Goal: Transaction & Acquisition: Book appointment/travel/reservation

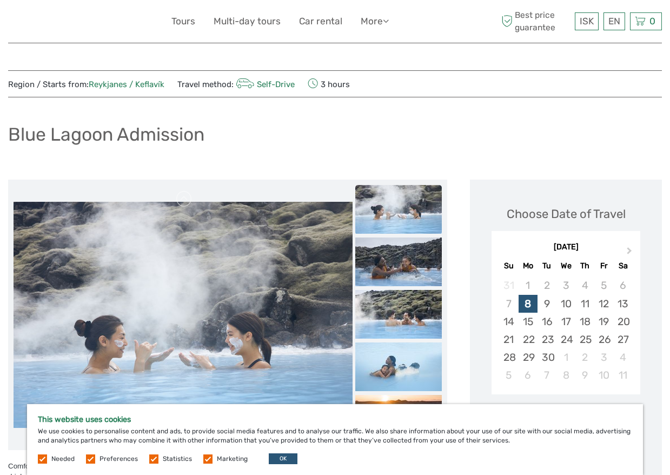
scroll to position [53, 0]
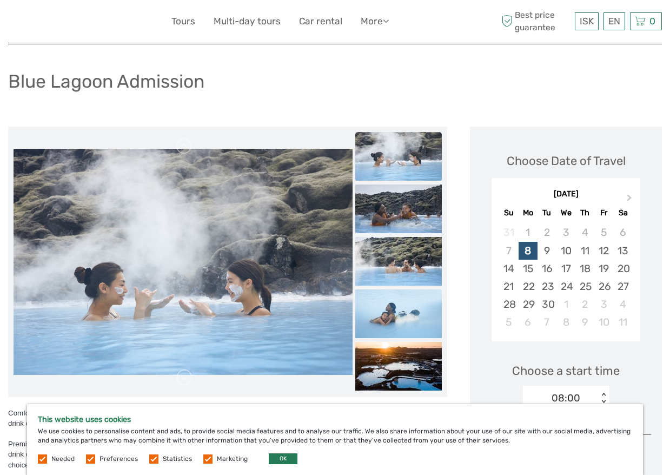
click at [276, 455] on button "OK" at bounding box center [283, 458] width 29 height 11
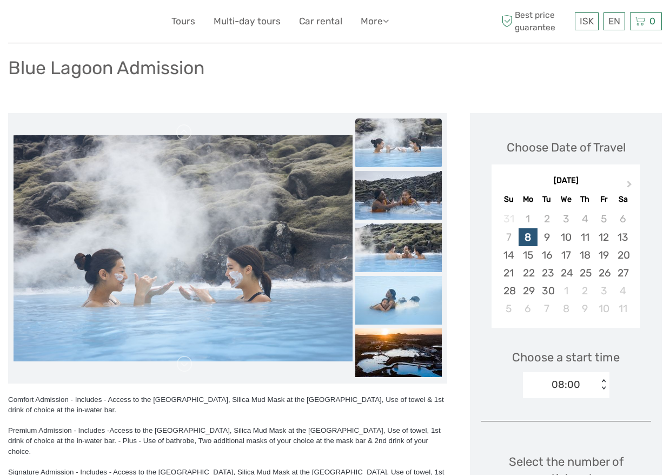
scroll to position [156, 0]
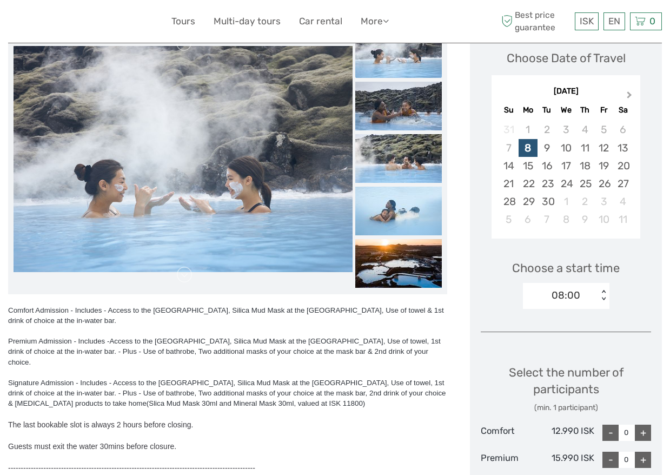
click at [631, 92] on button "Next Month" at bounding box center [630, 97] width 17 height 17
click at [630, 94] on span "Next Month" at bounding box center [630, 97] width 0 height 16
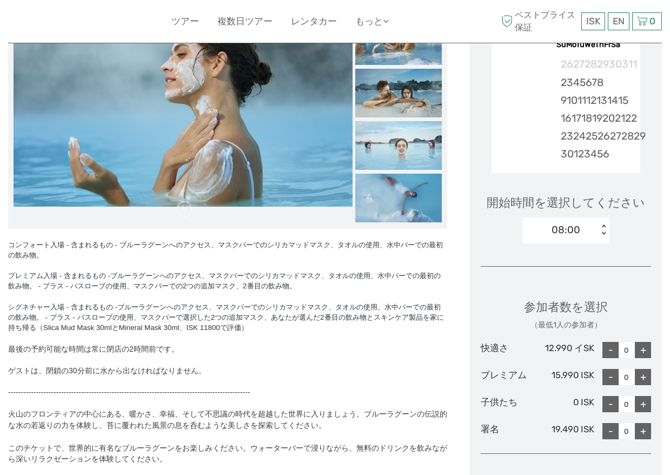
scroll to position [0, 0]
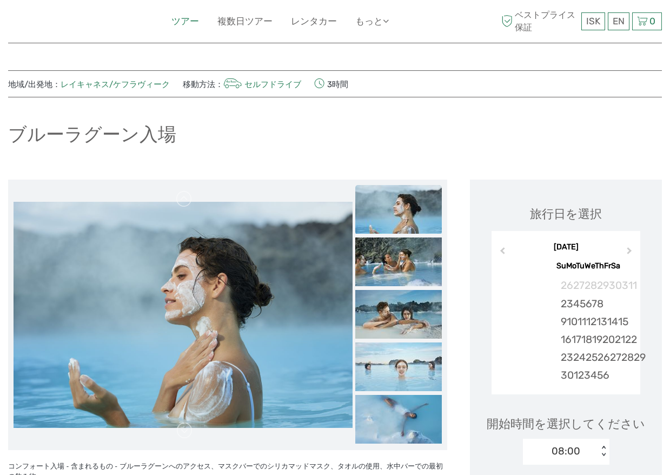
click at [180, 17] on link "ツアー" at bounding box center [185, 22] width 28 height 16
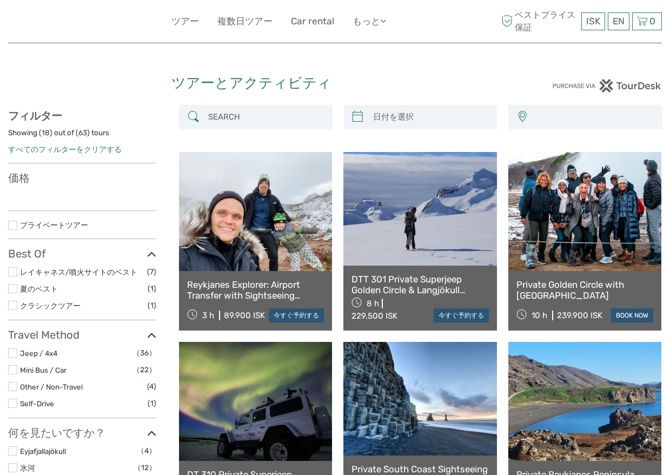
select select
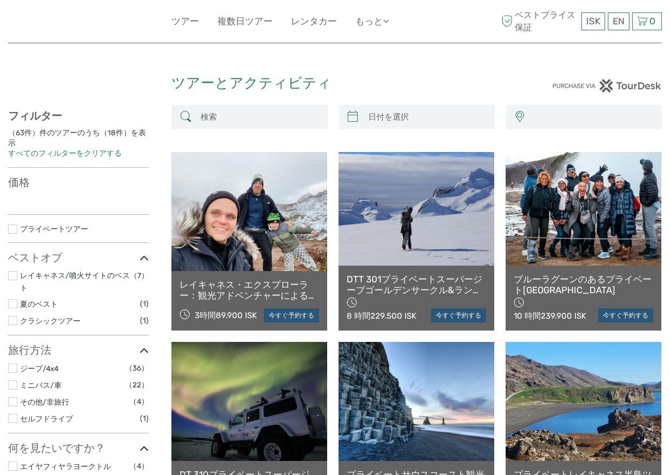
select select
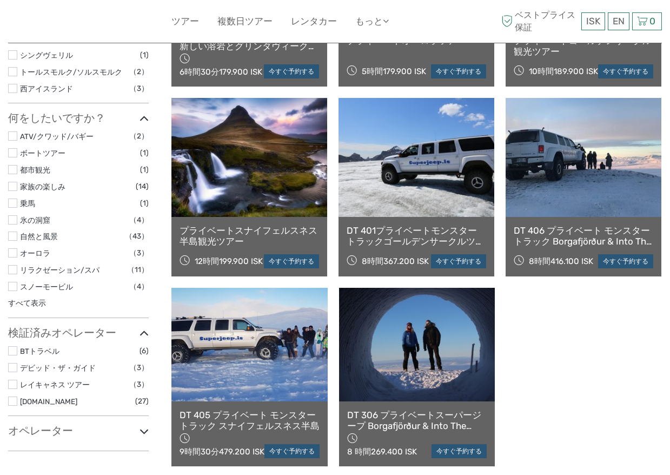
scroll to position [703, 0]
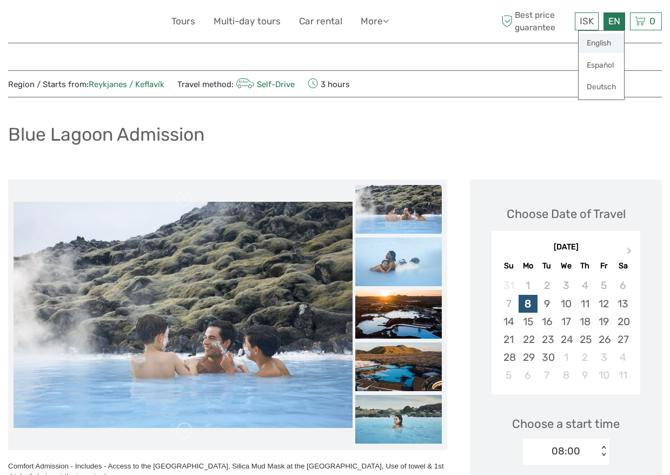
drag, startPoint x: 617, startPoint y: 23, endPoint x: 607, endPoint y: 45, distance: 24.7
click at [607, 30] on div "EN English Español Deutsch" at bounding box center [615, 21] width 22 height 18
click at [610, 42] on link "English" at bounding box center [601, 43] width 45 height 19
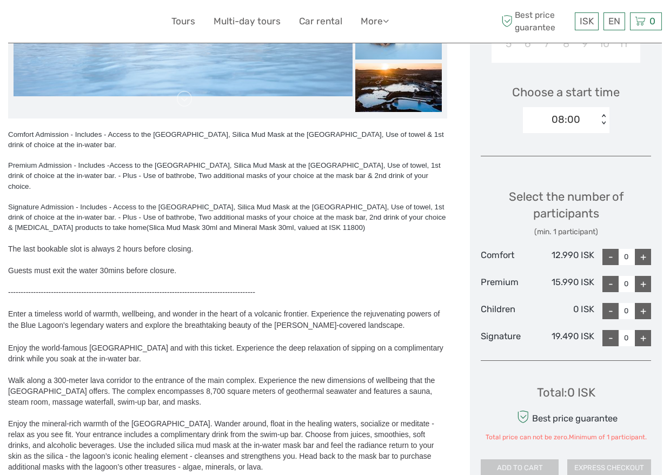
scroll to position [334, 0]
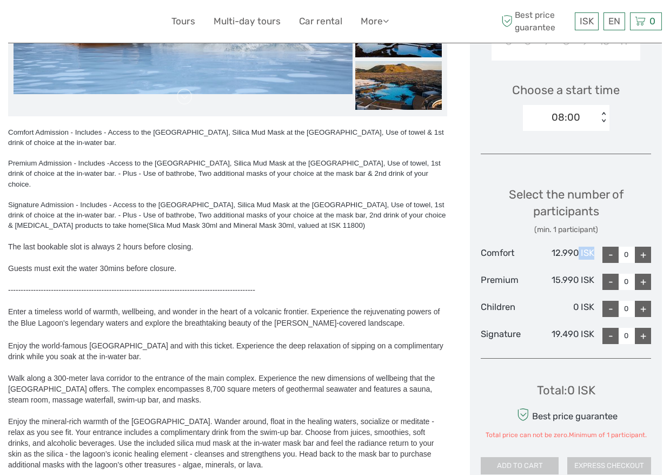
drag, startPoint x: 580, startPoint y: 249, endPoint x: 596, endPoint y: 249, distance: 16.2
click at [596, 249] on div "Comfort 12.990 ISK - 0 +" at bounding box center [566, 255] width 170 height 16
click at [588, 250] on div "12.990 ISK" at bounding box center [566, 255] width 57 height 16
click at [586, 249] on div "12.990 ISK" at bounding box center [566, 255] width 57 height 16
click at [587, 249] on div "12.990 ISK" at bounding box center [566, 255] width 57 height 16
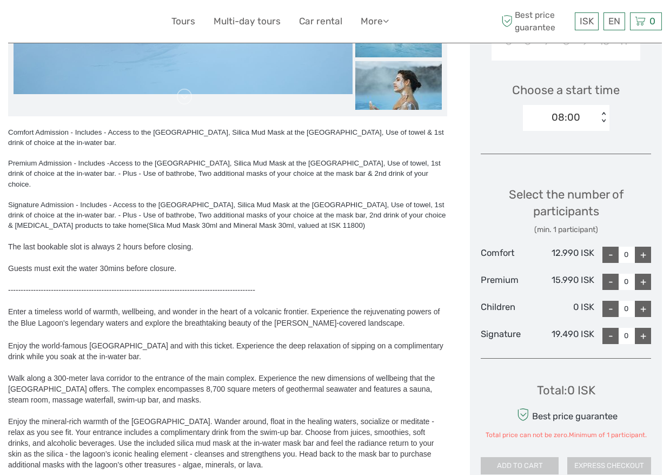
click at [564, 277] on div "15.990 ISK" at bounding box center [566, 282] width 57 height 16
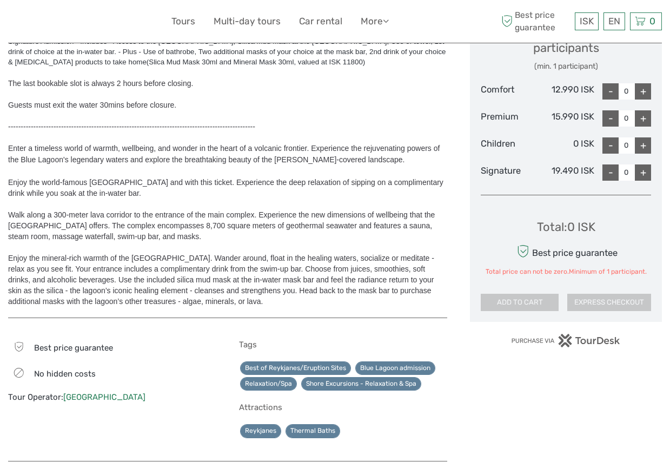
scroll to position [556, 0]
